Goal: Task Accomplishment & Management: Use online tool/utility

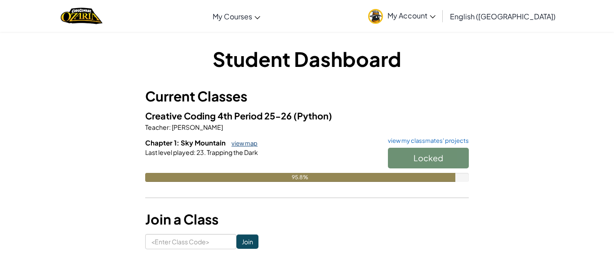
click at [251, 145] on link "view map" at bounding box center [242, 143] width 31 height 7
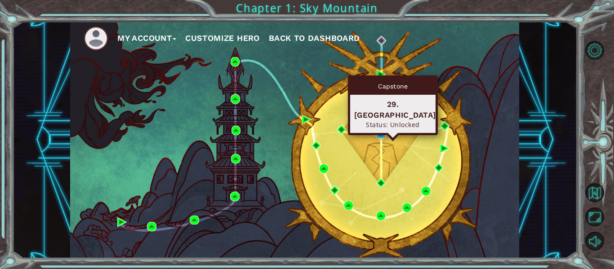
click at [384, 134] on img at bounding box center [380, 133] width 9 height 9
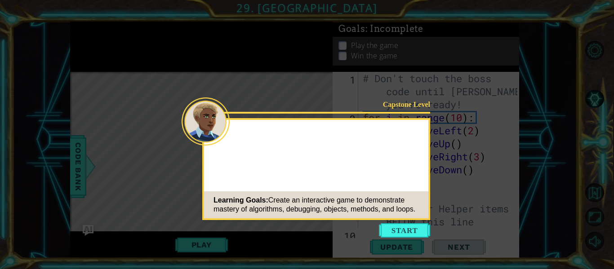
click at [409, 236] on button "Start" at bounding box center [404, 230] width 51 height 14
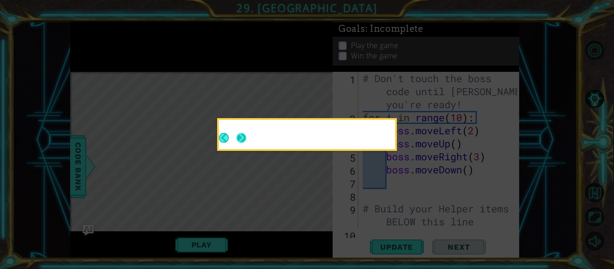
click at [244, 139] on button "Next" at bounding box center [241, 138] width 10 height 10
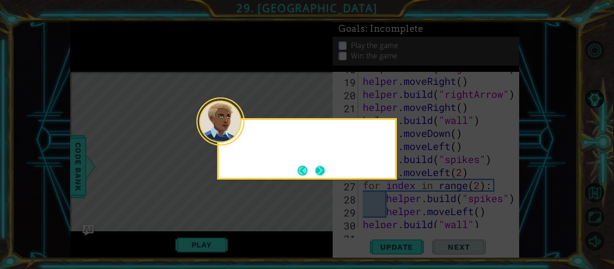
click at [315, 167] on button "Next" at bounding box center [320, 171] width 10 height 10
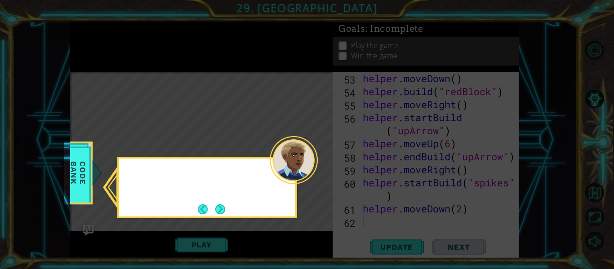
scroll to position [795, 0]
click at [218, 209] on button "Next" at bounding box center [220, 209] width 10 height 10
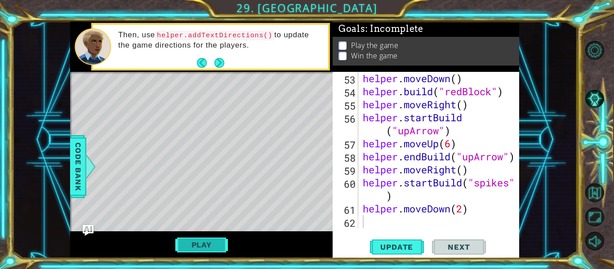
click at [217, 248] on button "Play" at bounding box center [201, 244] width 53 height 17
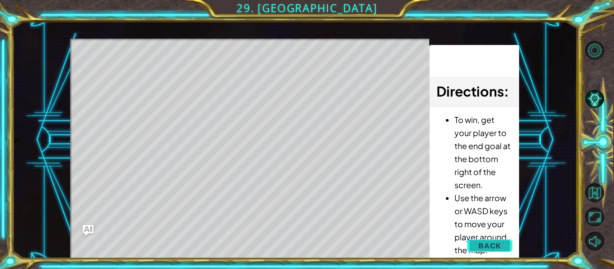
click at [490, 253] on button "Back" at bounding box center [489, 246] width 45 height 18
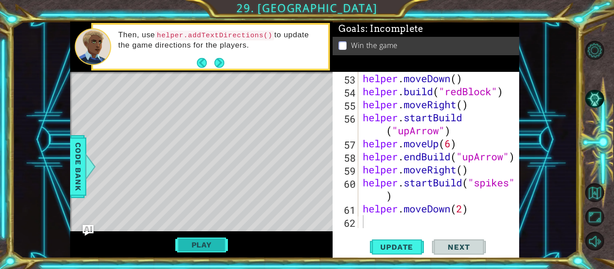
click at [213, 250] on button "Play" at bounding box center [201, 244] width 53 height 17
click at [453, 243] on button "Next" at bounding box center [459, 247] width 54 height 18
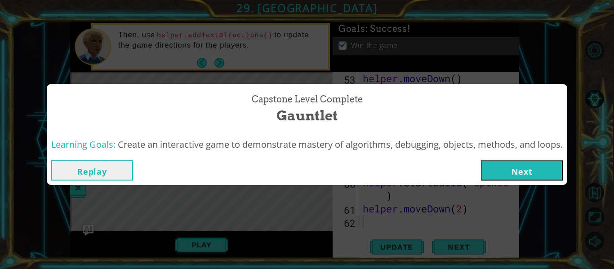
click at [81, 175] on button "Replay" at bounding box center [92, 170] width 82 height 20
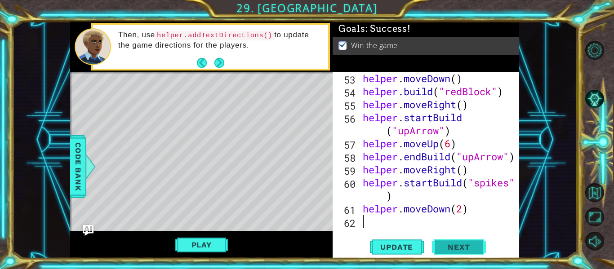
click at [445, 249] on span "Next" at bounding box center [459, 248] width 40 height 9
click at [0, 0] on div "Capstone Level Complete Gauntlet Learning Goals: Create an interactive game to …" at bounding box center [0, 0] width 0 height 0
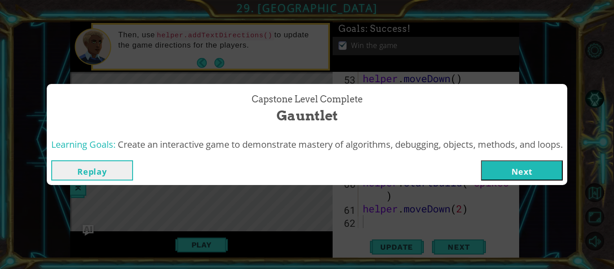
click at [501, 181] on div "Replay Next" at bounding box center [307, 170] width 520 height 29
click at [500, 173] on button "Next" at bounding box center [522, 170] width 82 height 20
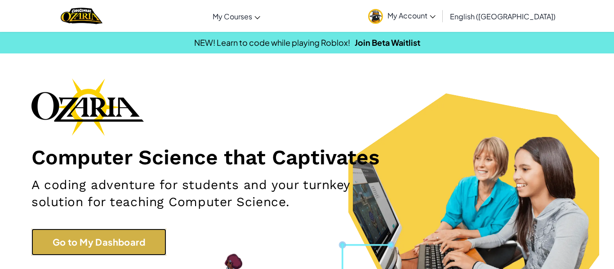
click at [127, 242] on link "Go to My Dashboard" at bounding box center [98, 242] width 135 height 27
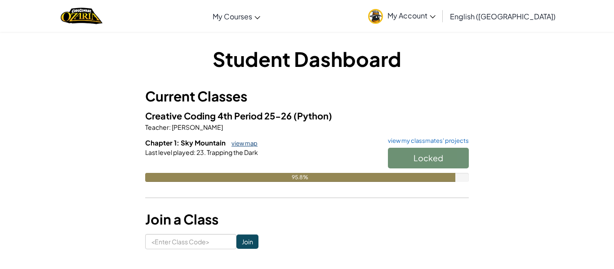
click at [237, 146] on link "view map" at bounding box center [242, 143] width 31 height 7
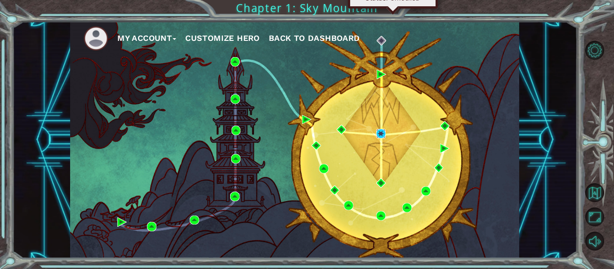
click at [379, 136] on img at bounding box center [380, 133] width 9 height 9
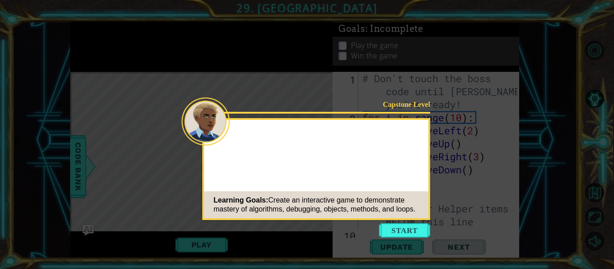
click at [410, 234] on button "Start" at bounding box center [404, 230] width 51 height 14
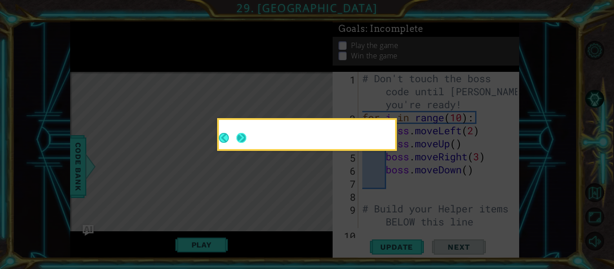
click at [238, 138] on button "Next" at bounding box center [241, 138] width 10 height 10
click at [240, 138] on button "Next" at bounding box center [241, 138] width 10 height 10
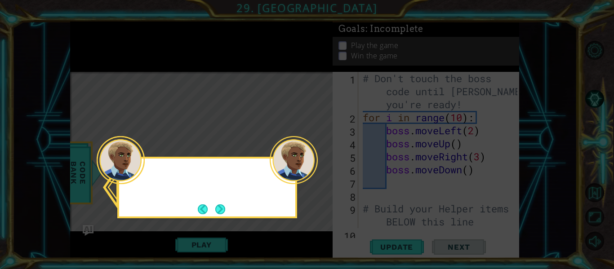
click at [138, 175] on div at bounding box center [121, 160] width 48 height 48
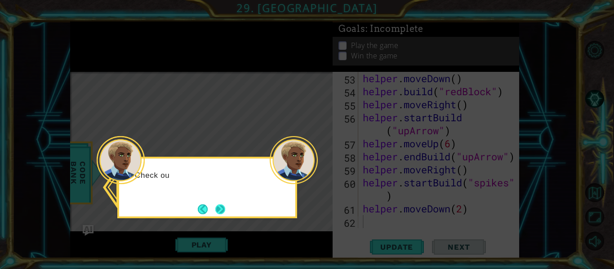
scroll to position [795, 0]
click at [216, 204] on button "Next" at bounding box center [220, 209] width 10 height 10
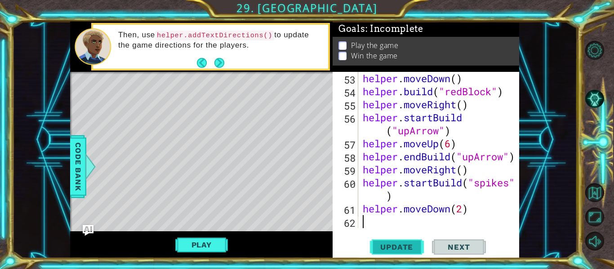
click at [410, 249] on span "Update" at bounding box center [396, 247] width 51 height 9
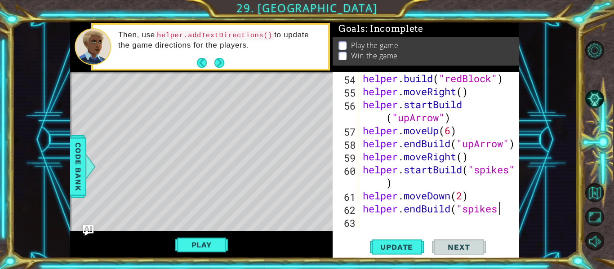
scroll to position [0, 6]
type textarea "helper.endBuild("spikes")"
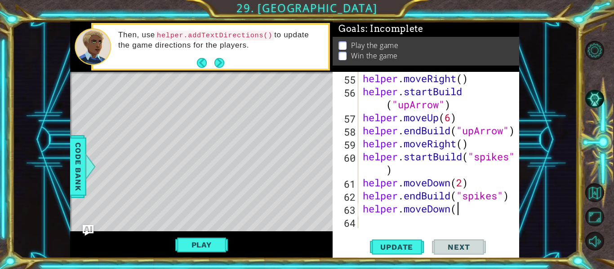
scroll to position [0, 4]
type textarea "helper.moveDown(2)"
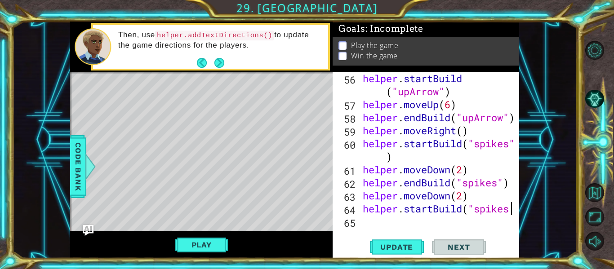
scroll to position [0, 7]
type textarea "helper.startBuild("spikes")"
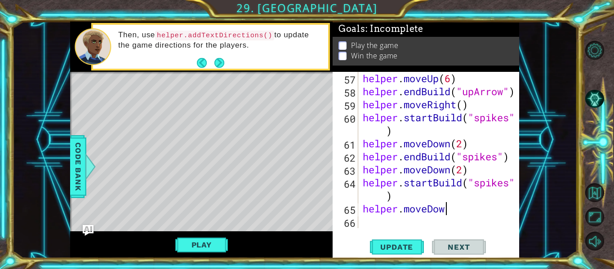
scroll to position [0, 4]
type textarea "helper.moveDown(3)"
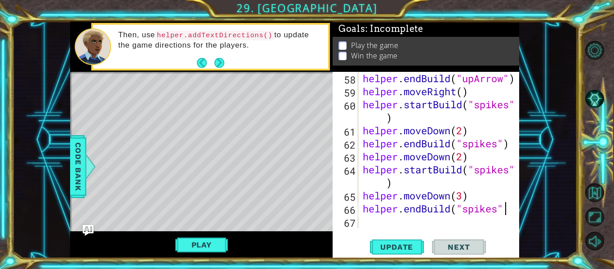
scroll to position [0, 6]
type textarea "helper.endBuild("spikes")"
click at [398, 246] on span "Update" at bounding box center [396, 247] width 51 height 9
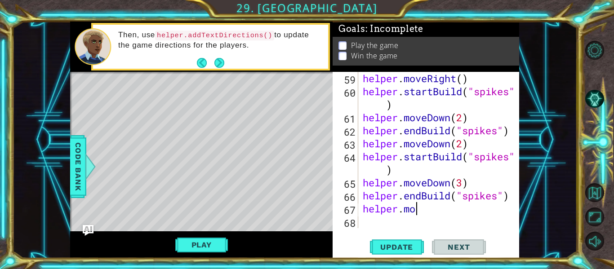
scroll to position [0, 3]
click at [492, 210] on div "helper . moveRight ( ) helper . startBuild ( "spikes" ) helper . moveDown ( 2 )…" at bounding box center [441, 163] width 161 height 182
type textarea "helper.moveRight()"
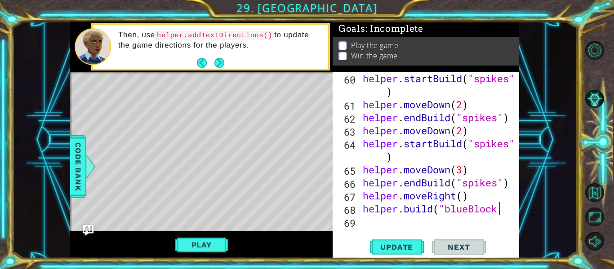
scroll to position [0, 6]
type textarea "[DOMAIN_NAME]("blueBlock")"
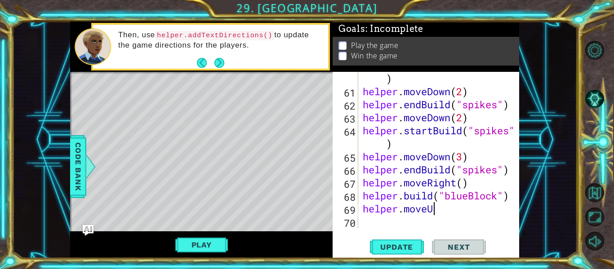
scroll to position [0, 3]
type textarea "helper.moveUp()"
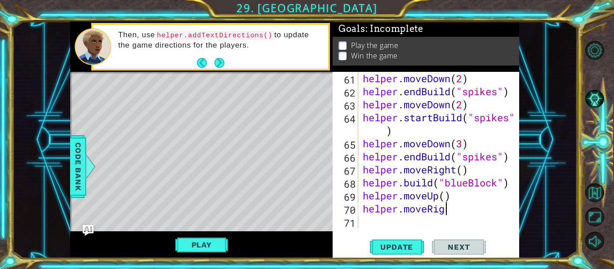
scroll to position [0, 4]
type textarea "helper.moveRight()"
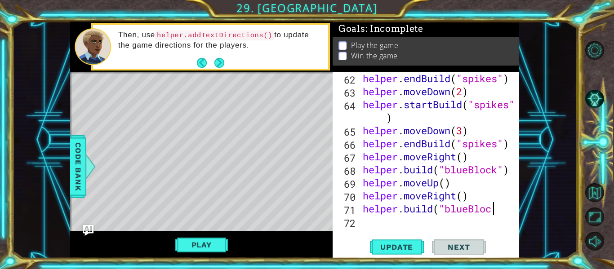
scroll to position [0, 6]
type textarea "[DOMAIN_NAME]("blueBlock")"
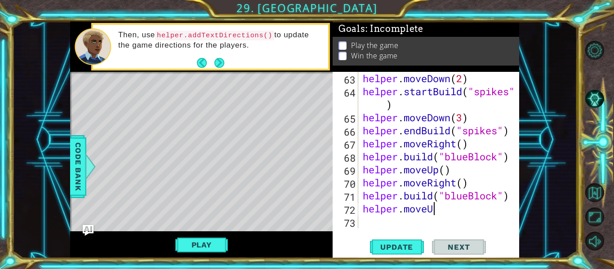
scroll to position [0, 3]
type textarea "helper.moveUp(6)"
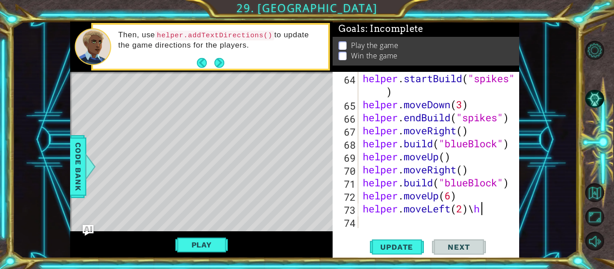
scroll to position [0, 4]
type textarea "helper.moveLeft(2)"
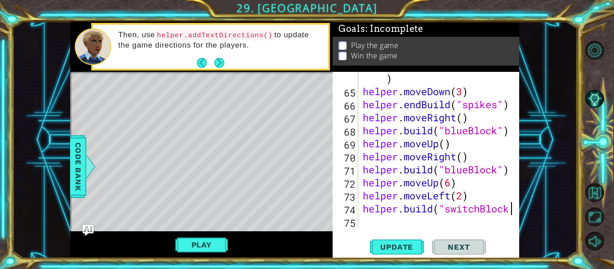
scroll to position [0, 7]
type textarea "[DOMAIN_NAME]("switchBlock")"
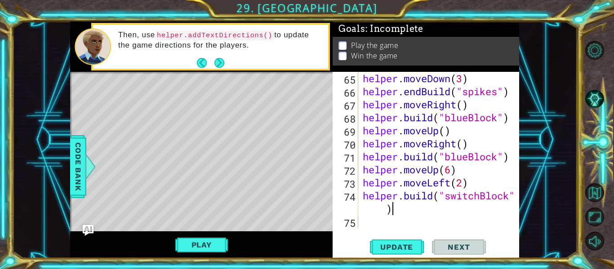
scroll to position [990, 0]
type textarea "[DOMAIN_NAME]("switchBlock")"
click at [404, 253] on button "Update" at bounding box center [397, 247] width 54 height 18
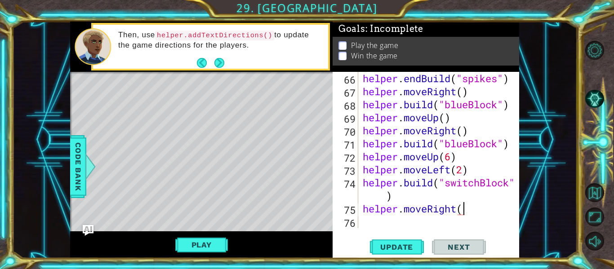
scroll to position [0, 4]
type textarea "helper.moveRight(5)"
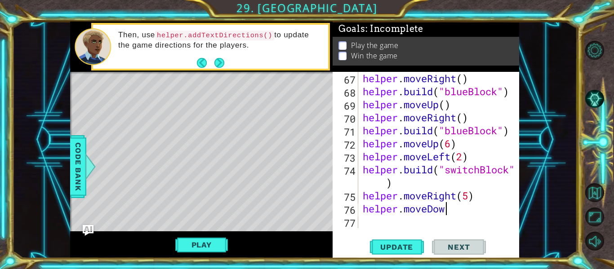
scroll to position [0, 4]
type textarea "helper.moveDown(2)"
type textarea "helper.moveDown(4)"
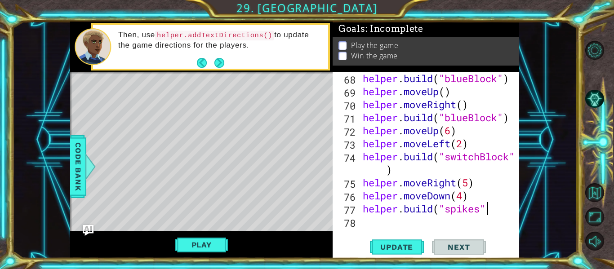
scroll to position [0, 5]
click at [420, 243] on span "Update" at bounding box center [396, 247] width 51 height 9
click at [457, 185] on div "helper . build ( "blueBlock" ) helper . moveUp ( ) helper . moveRight ( ) helpe…" at bounding box center [441, 163] width 161 height 182
click at [399, 250] on span "Update" at bounding box center [396, 247] width 51 height 9
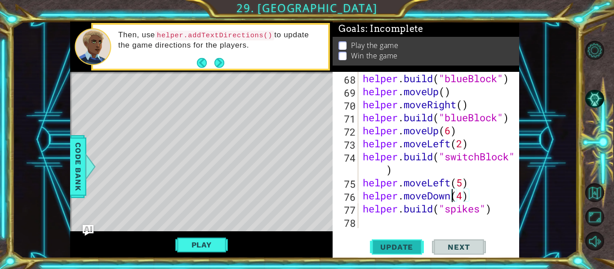
type textarea "[DOMAIN_NAME]("spikes")"
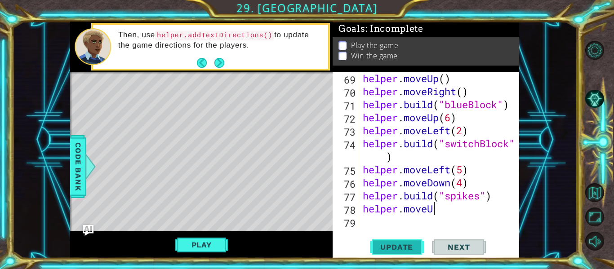
scroll to position [0, 3]
type textarea "helper.moveUp(2)"
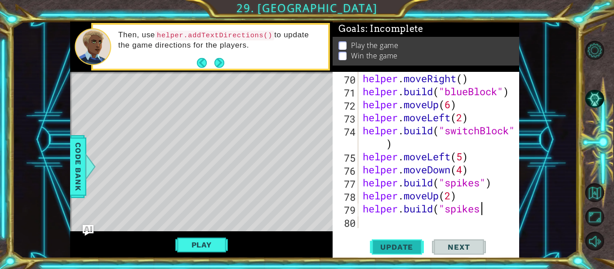
scroll to position [0, 5]
click at [395, 241] on button "Update" at bounding box center [397, 247] width 54 height 18
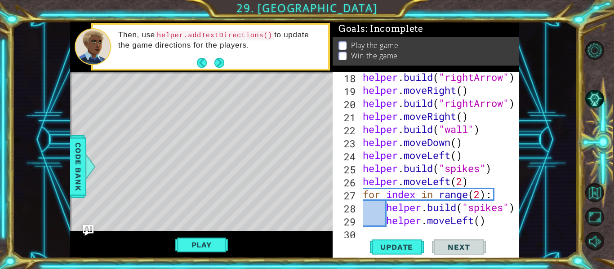
scroll to position [275, 0]
click at [468, 133] on div "helper . build ( "rightArrow" ) helper . moveRight ( ) helper . build ( "rightA…" at bounding box center [441, 162] width 161 height 182
type textarea "[DOMAIN_NAME]("spikes")"
click at [415, 244] on span "Update" at bounding box center [396, 247] width 51 height 9
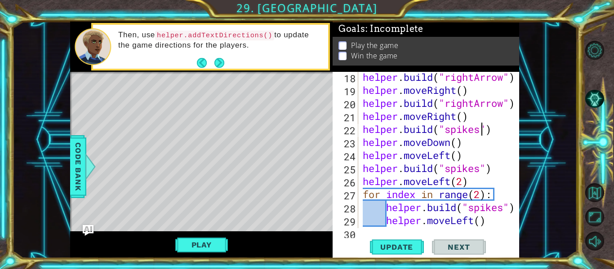
scroll to position [1056, 0]
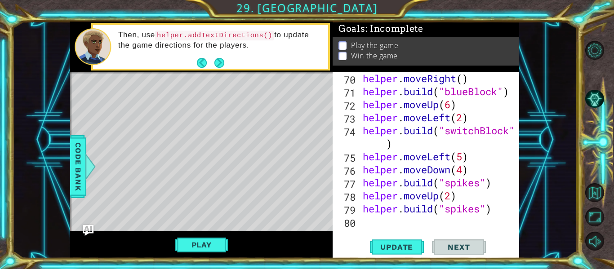
click at [411, 224] on div "helper . moveRight ( ) helper . build ( "blueBlock" ) helper . moveUp ( 6 ) hel…" at bounding box center [441, 163] width 161 height 182
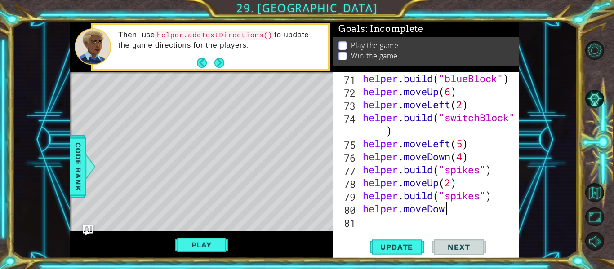
scroll to position [0, 4]
type textarea "helper.moveDown()"
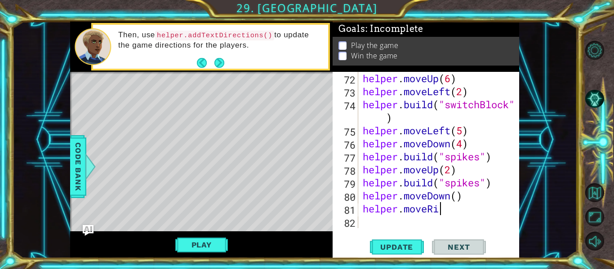
scroll to position [0, 4]
type textarea "helper.moveRight()"
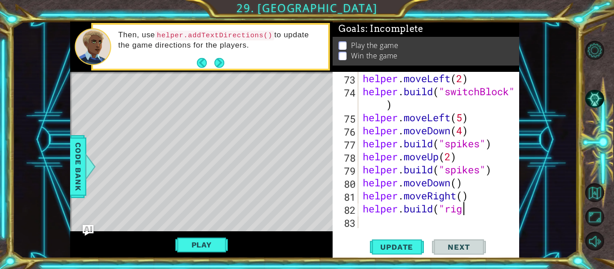
scroll to position [0, 4]
type textarea "[DOMAIN_NAME]("rightArrow")"
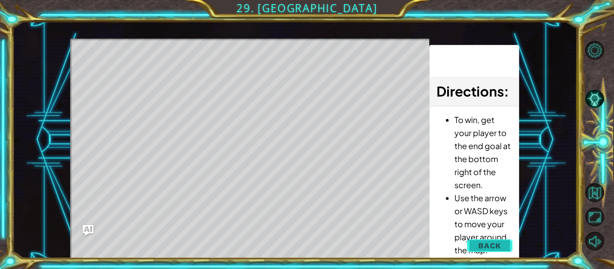
click at [502, 240] on button "Back" at bounding box center [489, 246] width 45 height 18
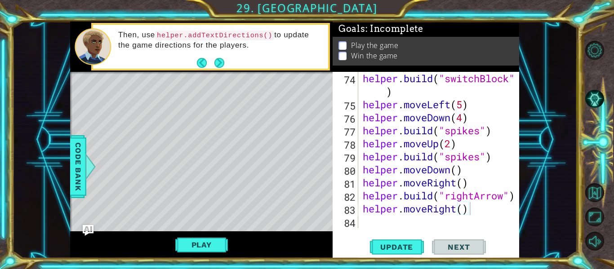
click at [474, 198] on div "helper . build ( "switchBlock" ) helper . moveLeft ( 5 ) helper . moveDown ( 4 …" at bounding box center [441, 169] width 161 height 195
click at [402, 241] on button "Update" at bounding box center [397, 247] width 54 height 18
type textarea "helper.moveLeft()"
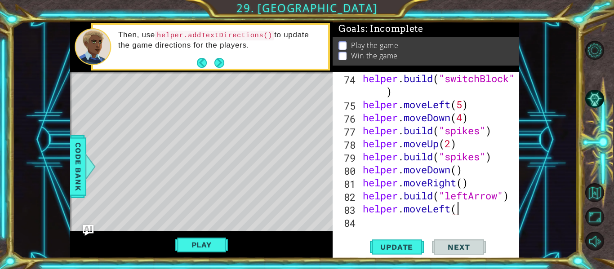
scroll to position [0, 4]
type textarea "helper.moveLeft(2)"
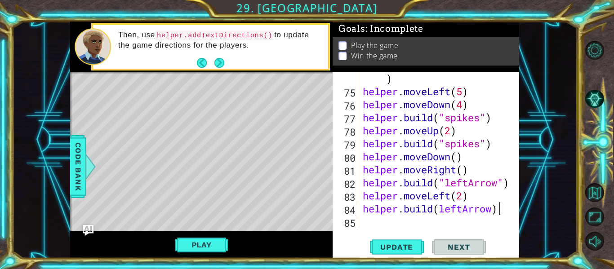
scroll to position [0, 6]
type textarea "[DOMAIN_NAME]("leftArrow")"
click at [408, 253] on button "Update" at bounding box center [397, 247] width 54 height 18
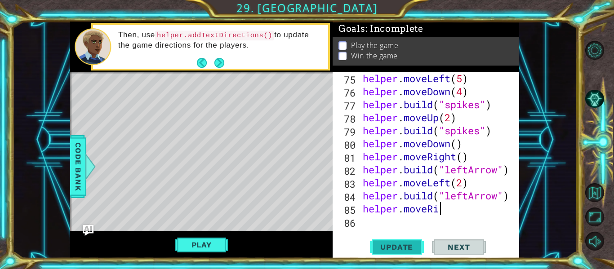
scroll to position [0, 4]
type textarea "helper.moveRight()"
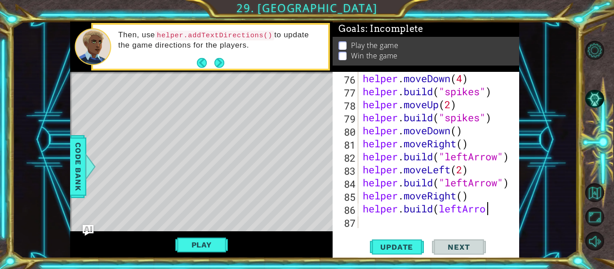
scroll to position [0, 5]
type textarea "[DOMAIN_NAME]("leftArrow"
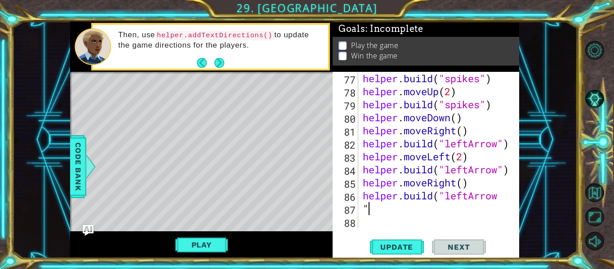
type textarea "")"
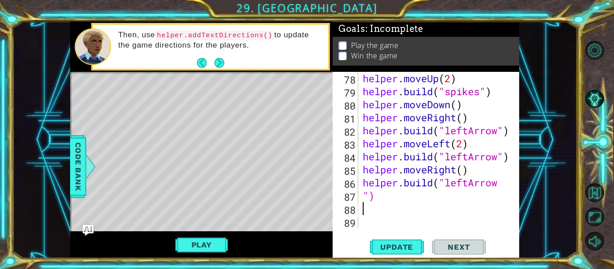
scroll to position [1173, 0]
click at [415, 251] on span "Update" at bounding box center [396, 247] width 51 height 9
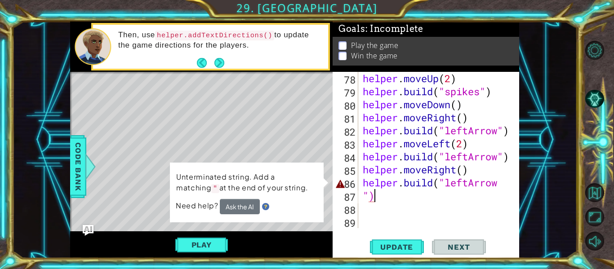
type textarea """
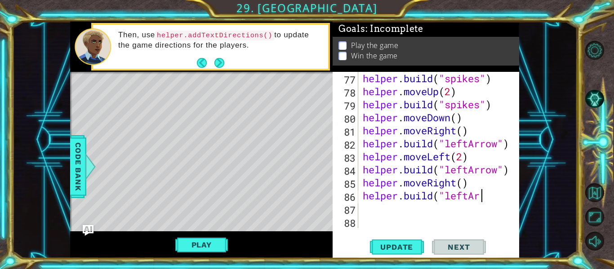
scroll to position [1160, 0]
type textarea "h"
type textarea "[DOMAIN_NAME]("leftArrow")"
click at [404, 240] on button "Update" at bounding box center [397, 247] width 54 height 18
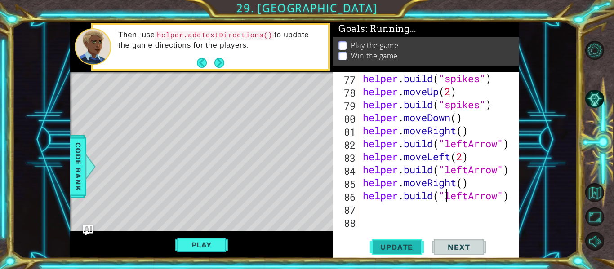
click at [404, 244] on span "Update" at bounding box center [396, 247] width 51 height 9
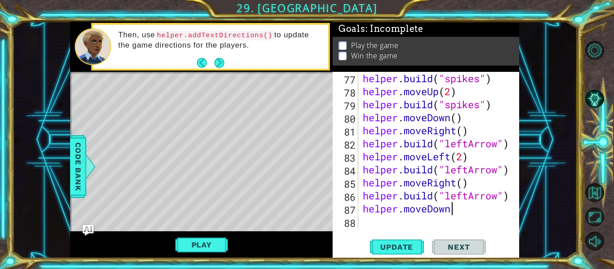
type textarea "helper.moveDown()"
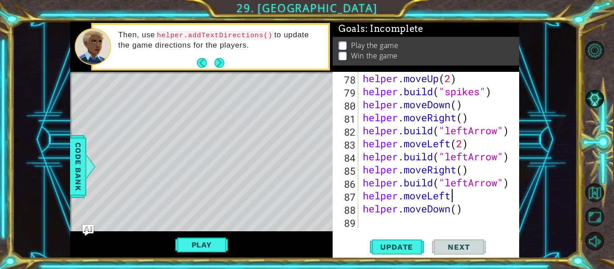
scroll to position [0, 4]
type textarea "helper.moveDown()"
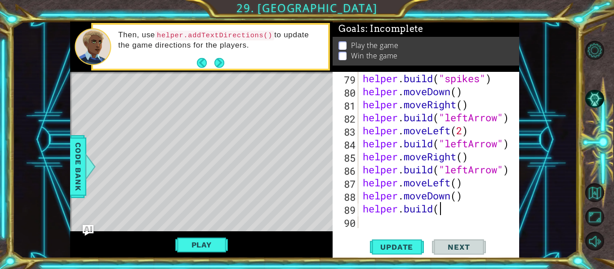
scroll to position [0, 3]
type textarea "[DOMAIN_NAME]("rightArrow")"
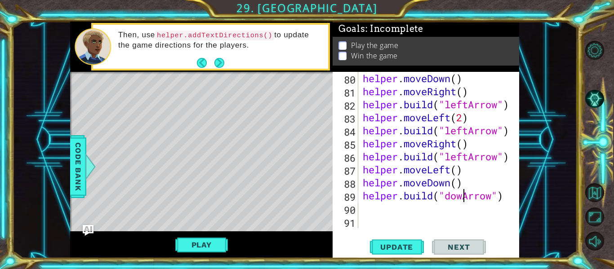
type textarea "[DOMAIN_NAME]("downArrow")"
type textarea "g"
type textarea "helper.moveDown"
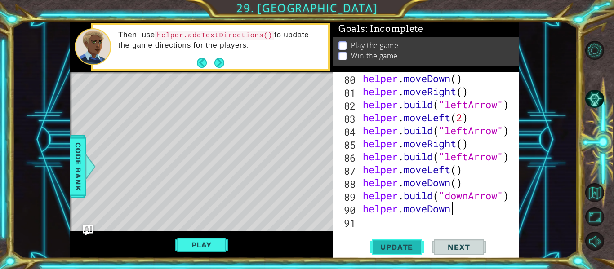
click at [404, 244] on span "Update" at bounding box center [396, 247] width 51 height 9
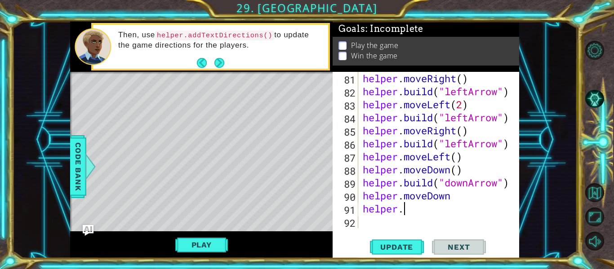
scroll to position [0, 1]
click at [403, 230] on div "helper. 81 82 83 84 85 86 87 88 89 90 91 92 helper . moveRight ( ) helper . bui…" at bounding box center [426, 165] width 186 height 186
click at [388, 243] on span "Update" at bounding box center [396, 247] width 51 height 9
click at [389, 244] on span "Update" at bounding box center [396, 247] width 51 height 9
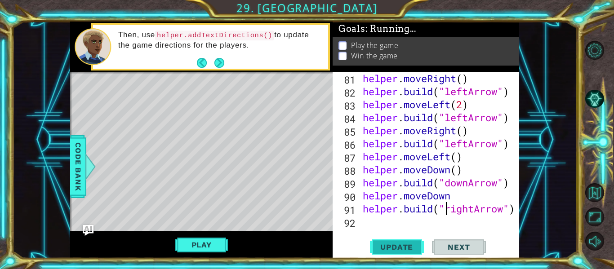
click at [387, 245] on span "Update" at bounding box center [396, 247] width 51 height 9
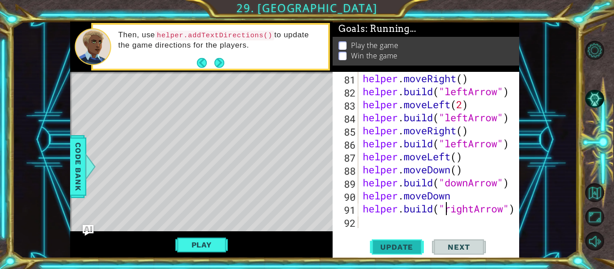
click at [387, 245] on span "Update" at bounding box center [396, 247] width 51 height 9
type textarea "[DOMAIN_NAME]("downArrow")"
click at [377, 251] on span "Update" at bounding box center [396, 247] width 51 height 9
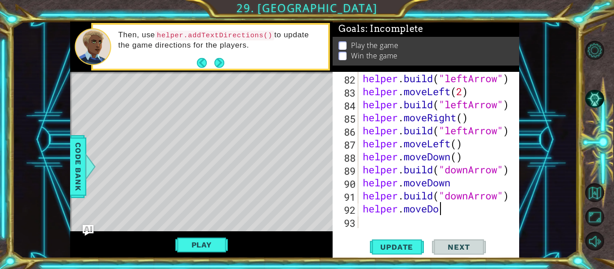
scroll to position [0, 4]
type textarea "helper.moveDown()"
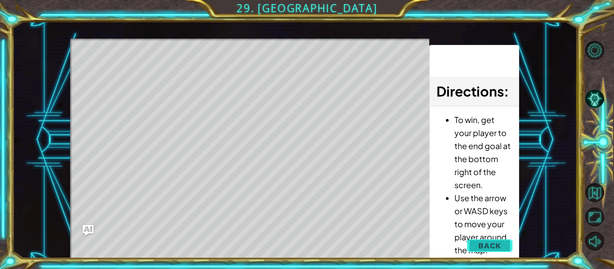
click at [479, 242] on button "Back" at bounding box center [489, 246] width 45 height 18
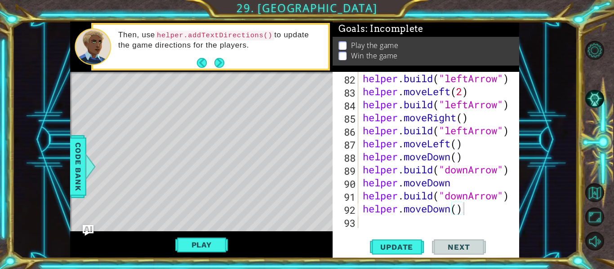
click at [467, 222] on div "helper . build ( "leftArrow" ) helper . moveLeft ( 2 ) helper . build ( "leftAr…" at bounding box center [441, 163] width 161 height 182
click at [409, 251] on span "Update" at bounding box center [396, 247] width 51 height 9
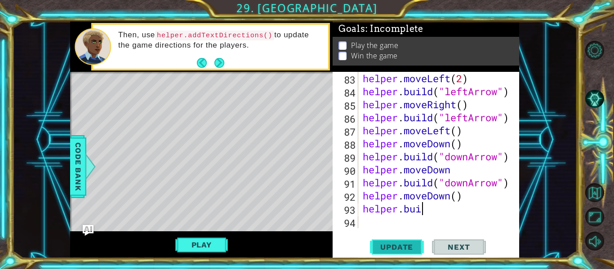
scroll to position [0, 3]
type textarea "[DOMAIN_NAME]("rightArrow")"
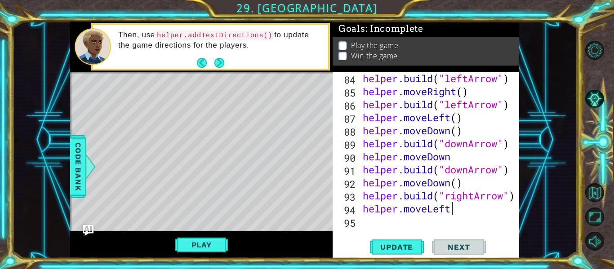
scroll to position [0, 4]
type textarea "helper.moveLeft()"
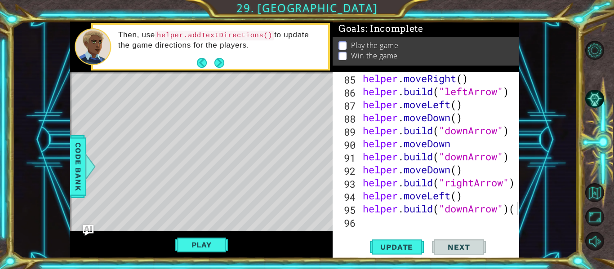
scroll to position [0, 7]
type textarea "[DOMAIN_NAME]("downArrow")"
click at [413, 246] on span "Update" at bounding box center [396, 247] width 51 height 9
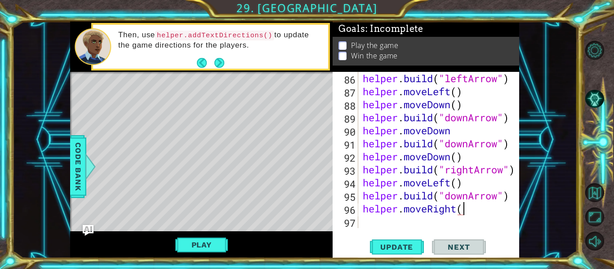
scroll to position [0, 4]
click at [411, 252] on button "Update" at bounding box center [397, 247] width 54 height 18
type textarea "helper.moveDown()"
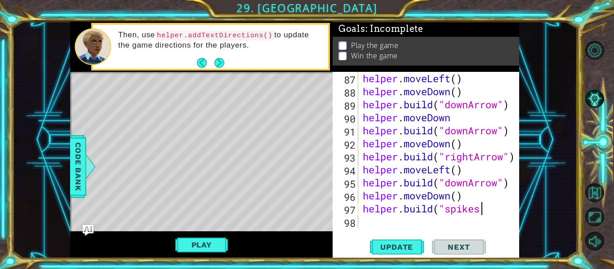
scroll to position [0, 5]
click at [384, 256] on button "Update" at bounding box center [397, 247] width 54 height 18
type textarea "[DOMAIN_NAME]("spikes")"
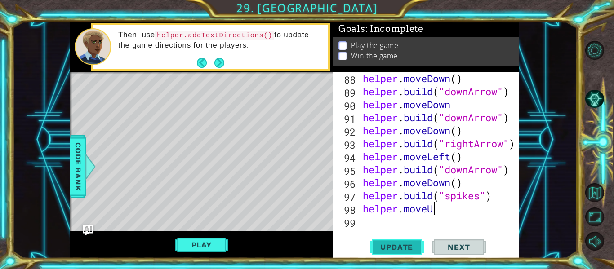
scroll to position [0, 3]
type textarea "helper.moveUp()"
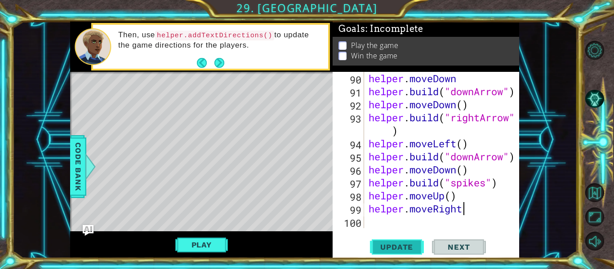
scroll to position [0, 4]
click at [396, 252] on button "Update" at bounding box center [397, 247] width 54 height 18
type textarea "helper.moveRight()"
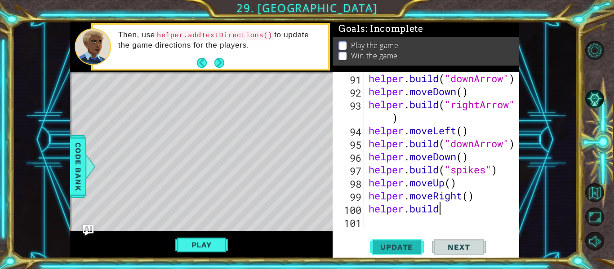
scroll to position [0, 3]
type textarea "[DOMAIN_NAME]("downArrow")"
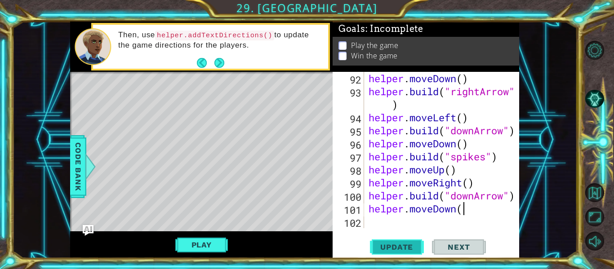
type textarea "helper.moveDown()"
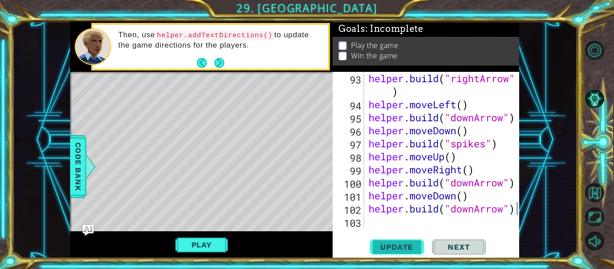
scroll to position [0, 6]
type textarea "[DOMAIN_NAME]("downArrow")"
click at [374, 244] on span "Update" at bounding box center [396, 247] width 51 height 9
click at [220, 241] on button "Play" at bounding box center [201, 244] width 53 height 17
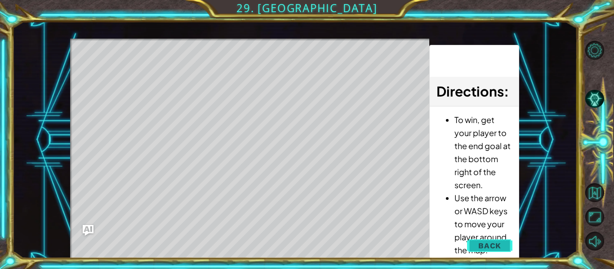
click at [493, 249] on span "Back" at bounding box center [489, 245] width 23 height 9
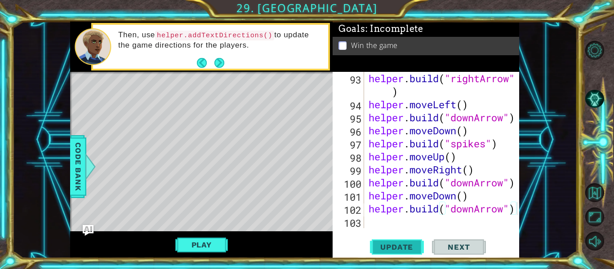
click at [409, 248] on span "Update" at bounding box center [396, 247] width 51 height 9
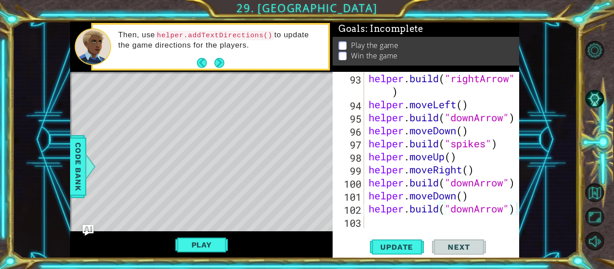
click at [399, 230] on div "[DOMAIN_NAME]("downArrow") 93 94 95 96 97 98 99 100 101 102 103 helper . build …" at bounding box center [426, 165] width 186 height 186
click at [370, 222] on div "helper . build ( "rightArrow" ) helper . moveLeft ( ) helper . build ( "downArr…" at bounding box center [444, 169] width 155 height 195
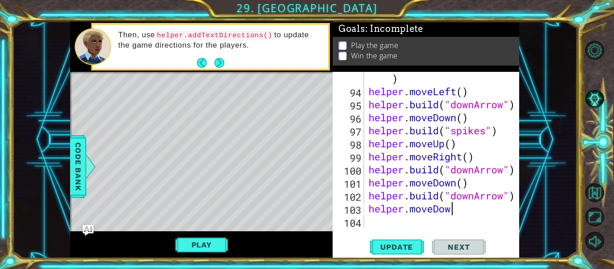
scroll to position [0, 4]
type textarea "helper.moveDown()"
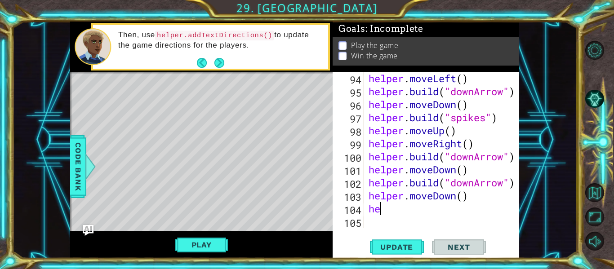
scroll to position [1499, 0]
type textarea "helper.moveRight()"
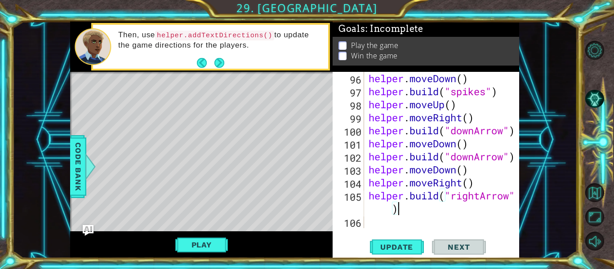
scroll to position [1525, 0]
type textarea "[DOMAIN_NAME]("rightArrow")"
click at [389, 242] on button "Update" at bounding box center [397, 247] width 54 height 18
click at [193, 245] on button "Play" at bounding box center [201, 244] width 53 height 17
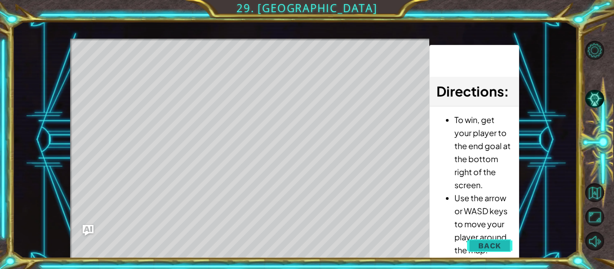
click at [498, 243] on span "Back" at bounding box center [489, 245] width 23 height 9
